Goal: Check status: Check status

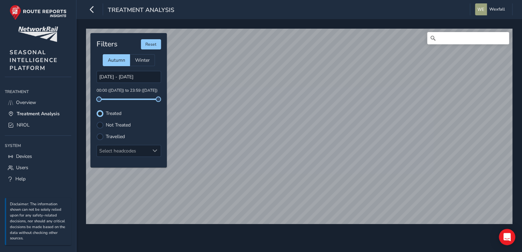
click at [216, 238] on div "© Mapbox © OpenStreetMap Improve this map Filters Reset Autumn Winter [DATE] - …" at bounding box center [299, 135] width 446 height 233
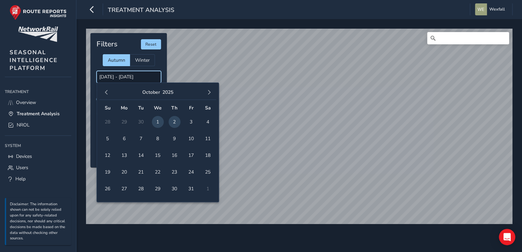
click at [143, 75] on input "[DATE] - [DATE]" at bounding box center [129, 77] width 65 height 12
click at [176, 121] on span "2" at bounding box center [175, 122] width 12 height 12
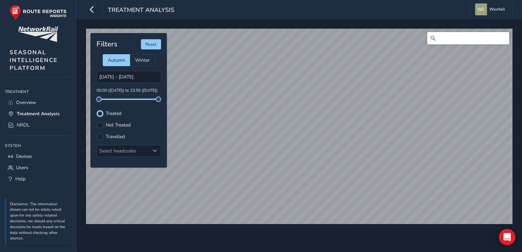
click at [275, 243] on div "© Mapbox © OpenStreetMap Improve this map Filters Reset Autumn Winter [DATE] - …" at bounding box center [299, 135] width 446 height 233
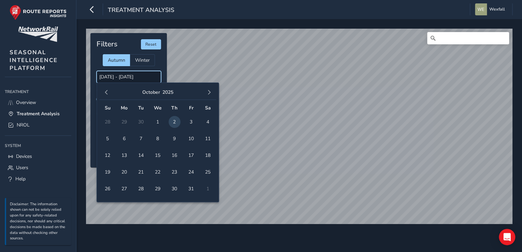
click at [147, 76] on input "[DATE] - [DATE]" at bounding box center [129, 77] width 65 height 12
click at [162, 123] on span "1" at bounding box center [158, 122] width 12 height 12
click at [170, 120] on span "2" at bounding box center [175, 122] width 12 height 12
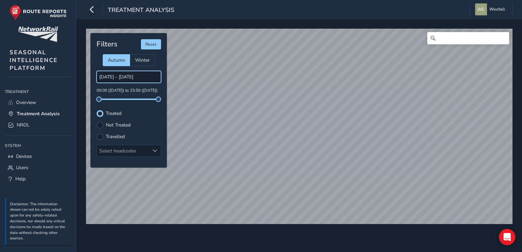
click at [135, 81] on input "[DATE] - [DATE]" at bounding box center [129, 77] width 65 height 12
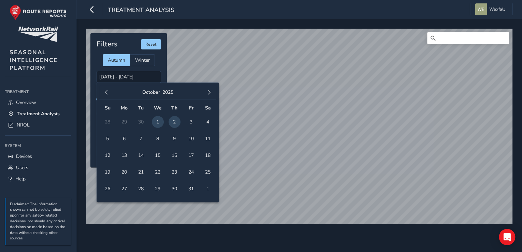
click at [107, 97] on div "[DATE]" at bounding box center [157, 92] width 117 height 15
click at [107, 96] on button "button" at bounding box center [107, 93] width 10 height 10
click at [143, 190] on span "30" at bounding box center [141, 189] width 12 height 12
click at [131, 75] on input "[DATE] - [DATE]" at bounding box center [129, 77] width 65 height 12
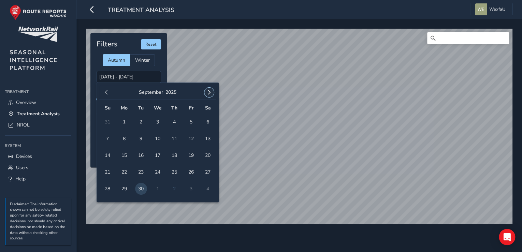
click at [208, 93] on span "button" at bounding box center [209, 92] width 5 height 5
click at [160, 120] on span "1" at bounding box center [158, 122] width 12 height 12
click at [173, 121] on span "2" at bounding box center [175, 122] width 12 height 12
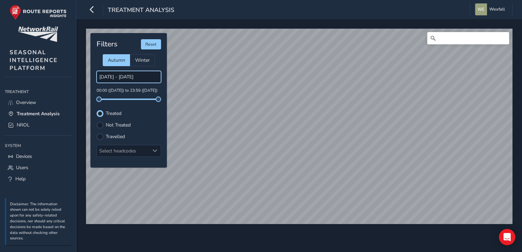
click at [129, 74] on input "[DATE] - [DATE]" at bounding box center [129, 77] width 65 height 12
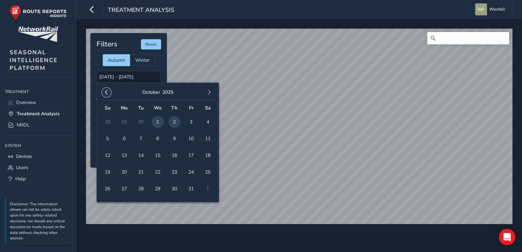
click at [106, 92] on span "button" at bounding box center [106, 92] width 5 height 5
click at [139, 187] on span "30" at bounding box center [141, 189] width 12 height 12
click at [145, 78] on input "[DATE] - [DATE]" at bounding box center [129, 77] width 65 height 12
click at [208, 92] on span "button" at bounding box center [209, 92] width 5 height 5
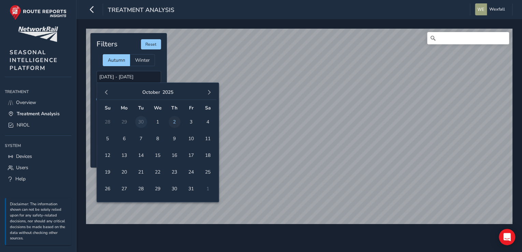
click at [173, 121] on span "2" at bounding box center [175, 122] width 12 height 12
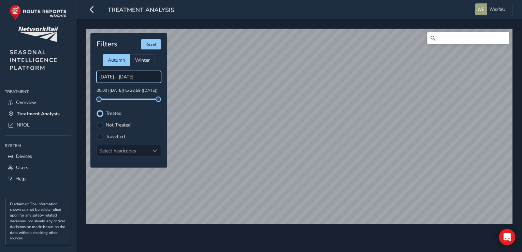
click at [142, 77] on input "[DATE] - [DATE]" at bounding box center [129, 77] width 65 height 12
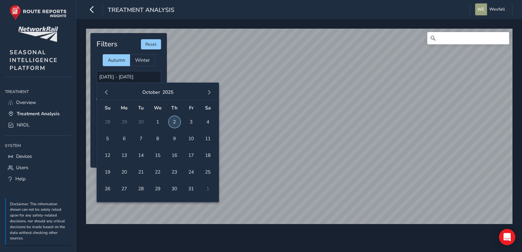
click at [176, 122] on span "2" at bounding box center [175, 122] width 12 height 12
click at [138, 73] on input "[DATE] - [DATE]" at bounding box center [129, 77] width 65 height 12
click at [164, 120] on td "1" at bounding box center [158, 122] width 17 height 17
click at [160, 120] on span "1" at bounding box center [158, 122] width 12 height 12
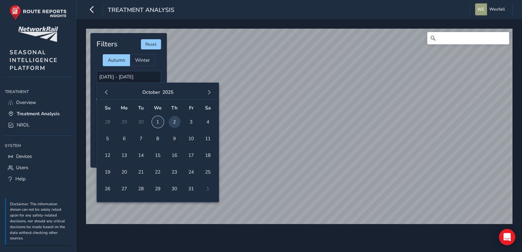
click at [160, 120] on span "1" at bounding box center [158, 122] width 12 height 12
type input "[DATE] - [DATE]"
